Goal: Task Accomplishment & Management: Use online tool/utility

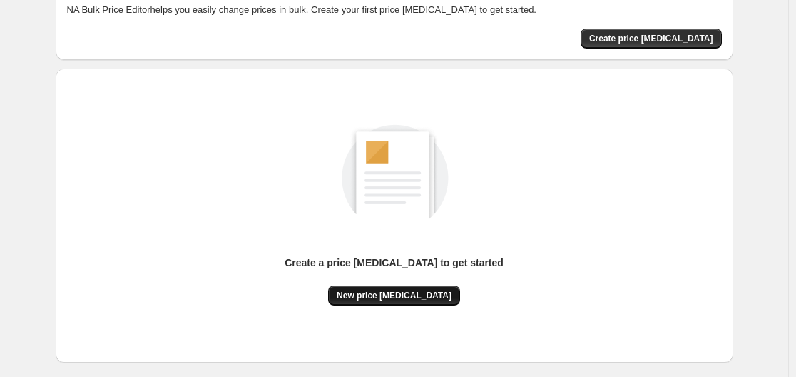
scroll to position [158, 0]
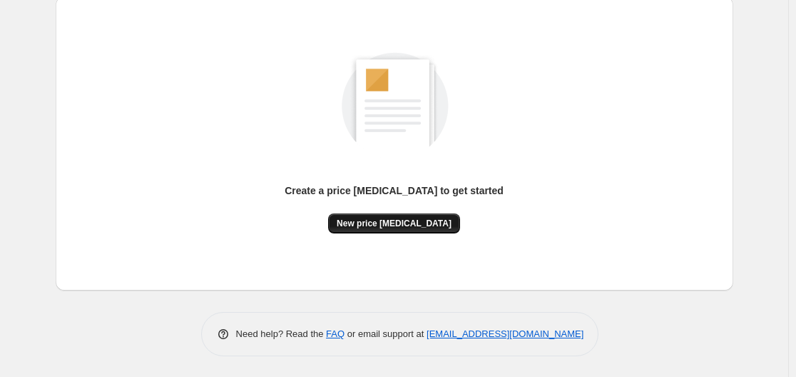
click at [381, 225] on span "New price [MEDICAL_DATA]" at bounding box center [394, 223] width 115 height 11
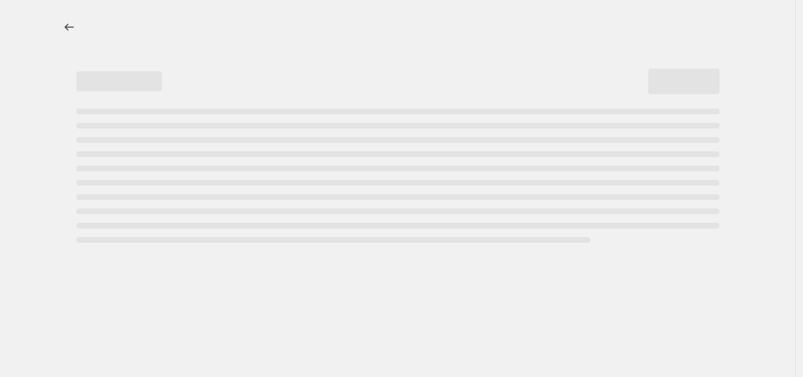
select select "percentage"
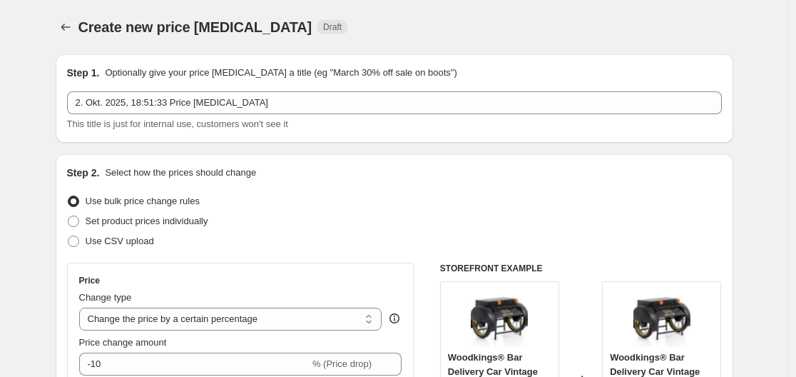
click at [202, 347] on div "Price change amount" at bounding box center [240, 342] width 323 height 14
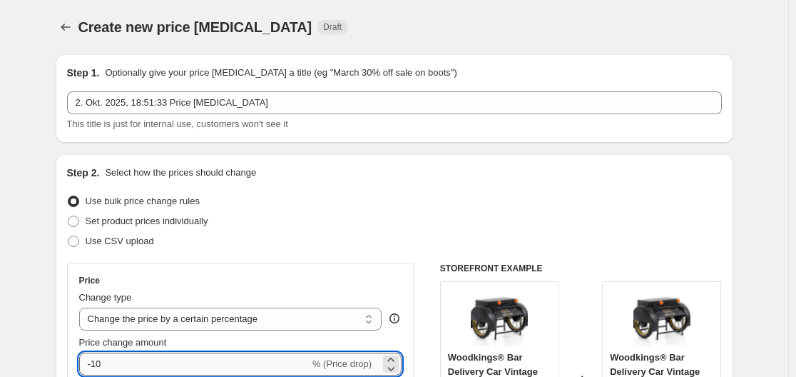
click at [179, 364] on input "-10" at bounding box center [194, 363] width 230 height 23
type input "-1"
type input "-35"
click at [517, 218] on div "Set product prices individually" at bounding box center [394, 221] width 655 height 20
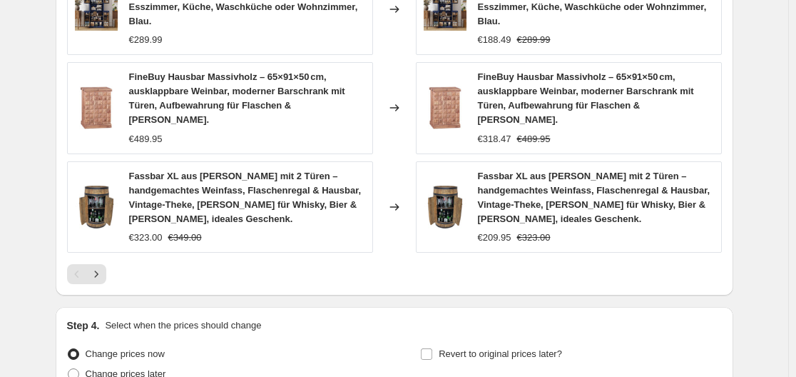
scroll to position [1159, 0]
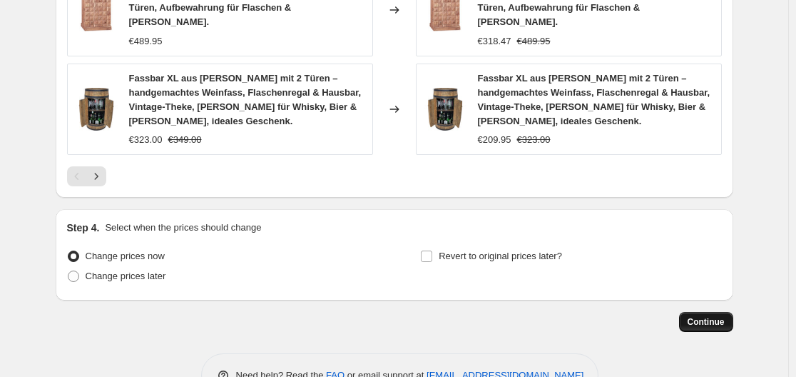
click at [725, 316] on span "Continue" at bounding box center [706, 321] width 37 height 11
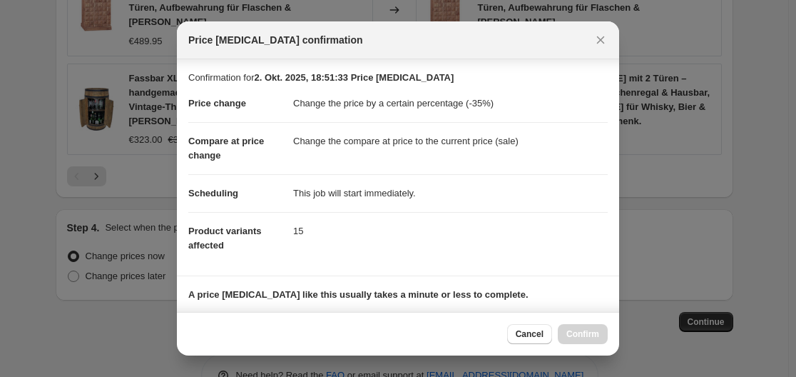
scroll to position [224, 0]
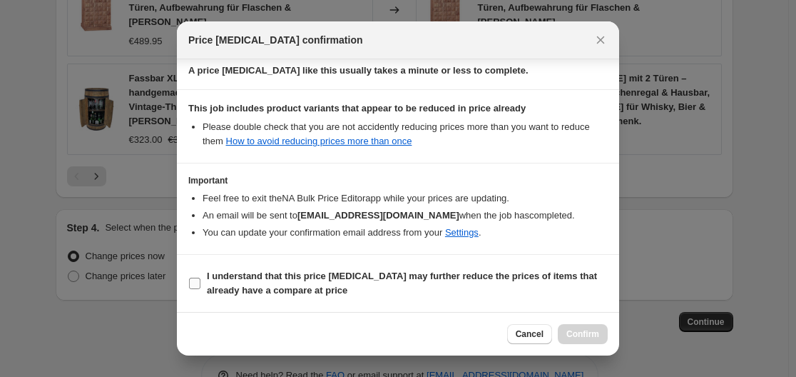
click at [334, 282] on span "I understand that this price [MEDICAL_DATA] may further reduce the prices of it…" at bounding box center [407, 283] width 401 height 29
click at [200, 282] on input "I understand that this price [MEDICAL_DATA] may further reduce the prices of it…" at bounding box center [194, 283] width 11 height 11
checkbox input "true"
click at [583, 334] on span "Confirm" at bounding box center [582, 333] width 33 height 11
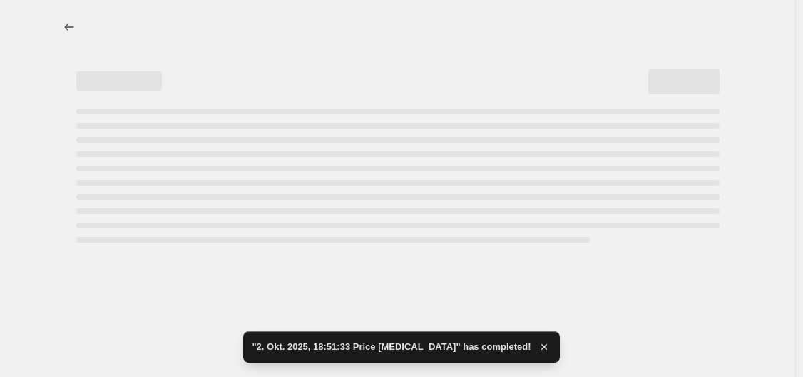
select select "percentage"
